Goal: Information Seeking & Learning: Understand process/instructions

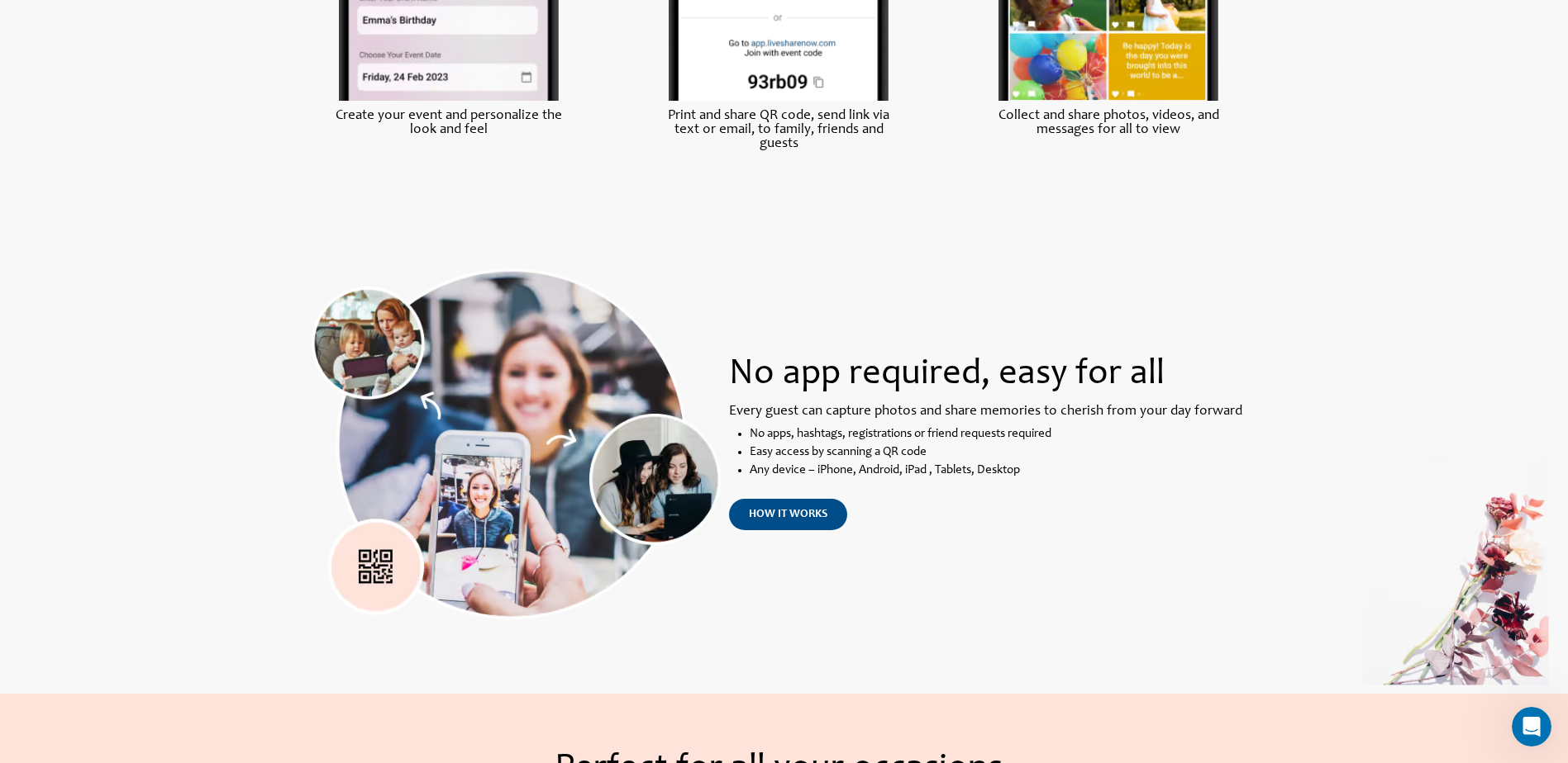
scroll to position [1157, 0]
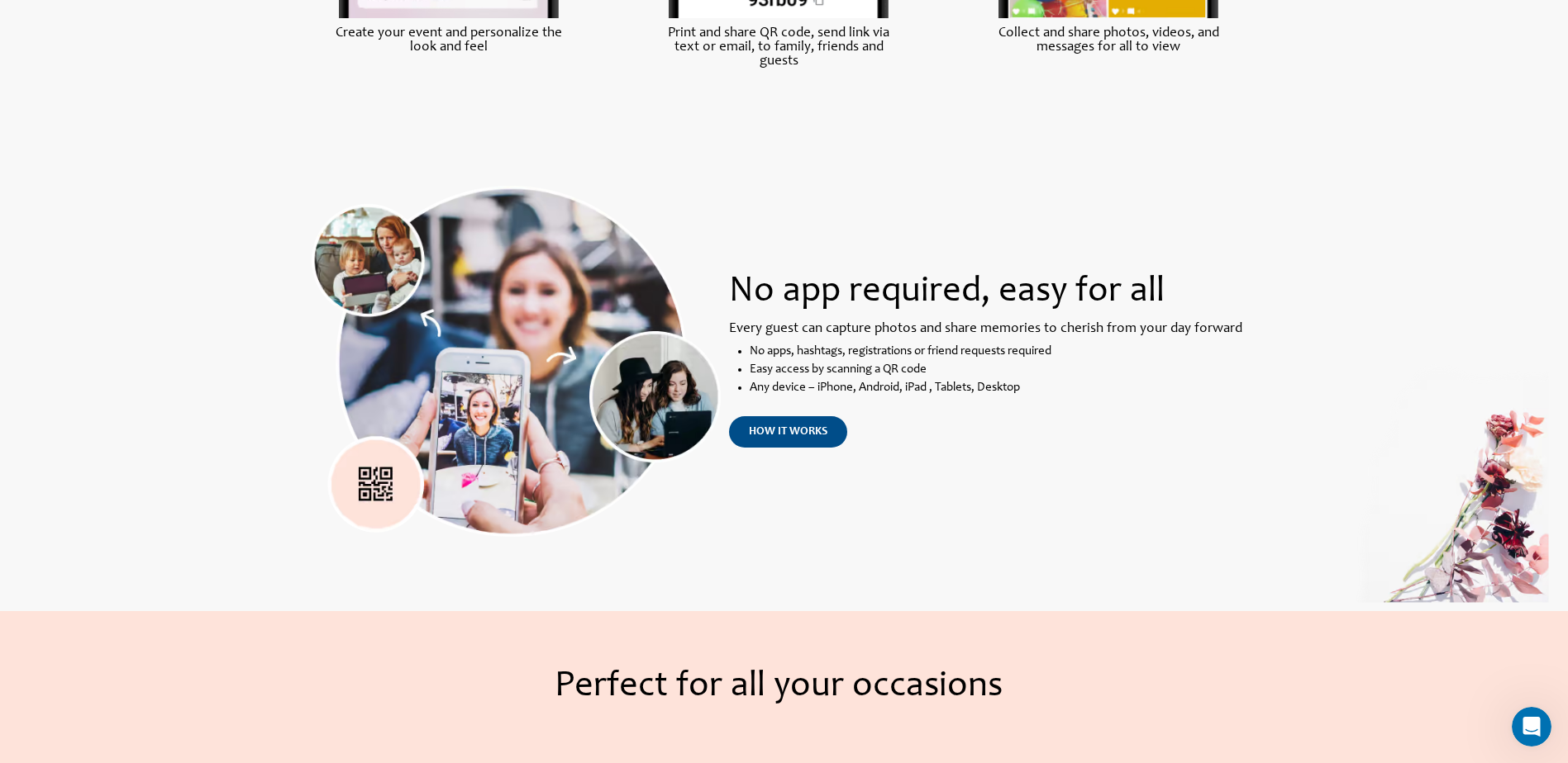
click at [797, 450] on div "No app required, easy for all Every guest can capture photos and share memories…" at bounding box center [987, 361] width 517 height 351
click at [786, 436] on span "how it works" at bounding box center [788, 432] width 79 height 12
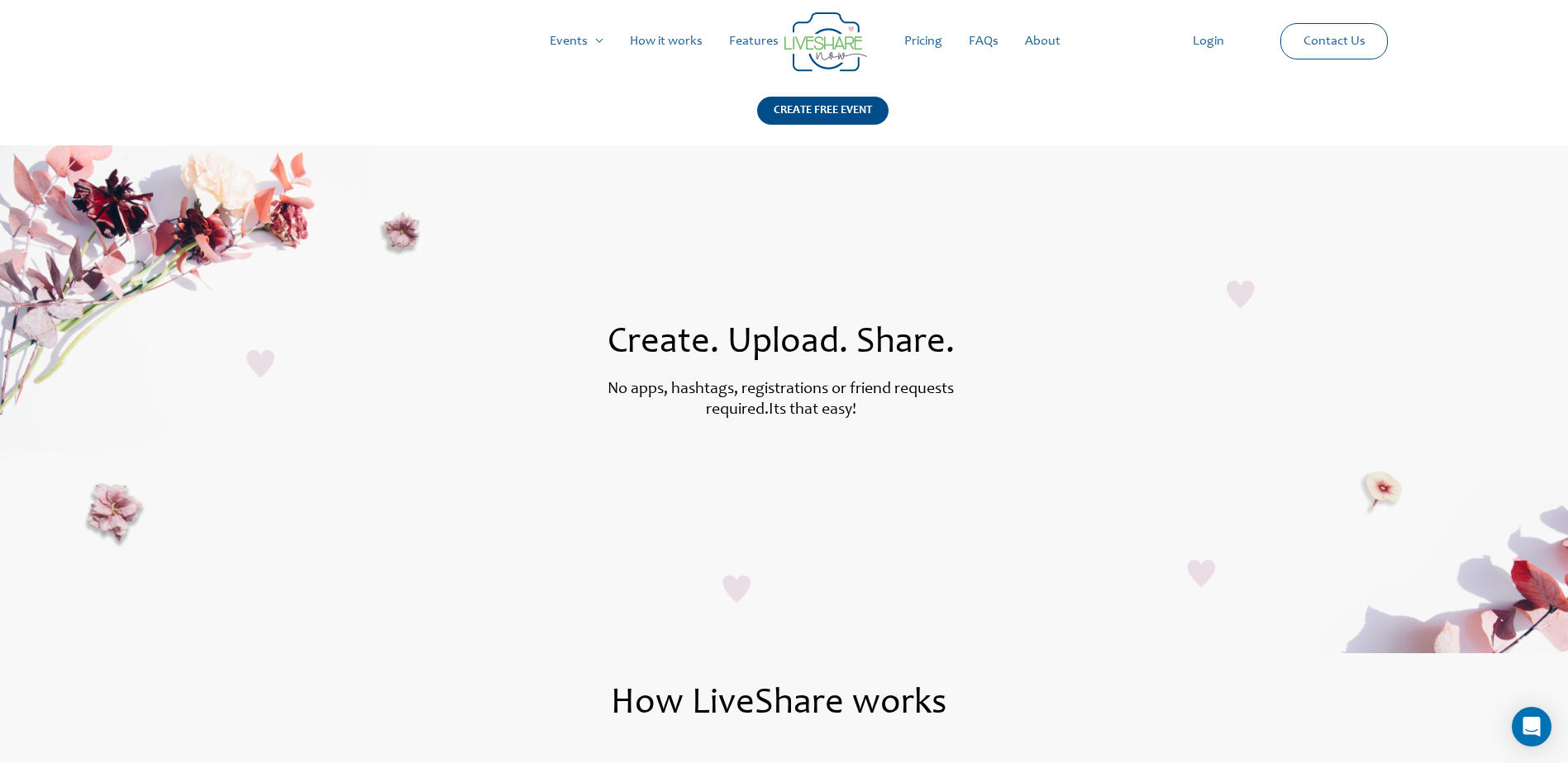
click at [932, 41] on link "Pricing" at bounding box center [922, 40] width 64 height 53
